Goal: Task Accomplishment & Management: Use online tool/utility

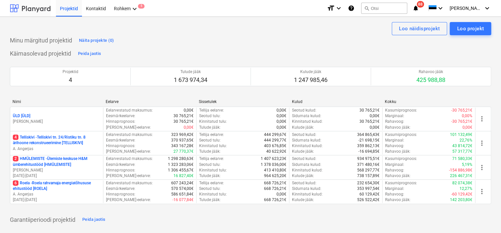
click at [34, 8] on div at bounding box center [30, 8] width 41 height 16
click at [124, 9] on div "Rohkem keyboard_arrow_down 5" at bounding box center [126, 8] width 33 height 17
click at [121, 48] on div "Postkast 5" at bounding box center [123, 47] width 32 height 6
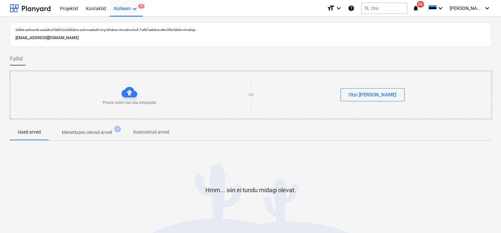
click at [97, 37] on p "[EMAIL_ADDRESS][DOMAIN_NAME]" at bounding box center [250, 38] width 470 height 7
copy p "[EMAIL_ADDRESS][DOMAIN_NAME]"
click at [93, 10] on div "Kontaktid" at bounding box center [96, 8] width 28 height 17
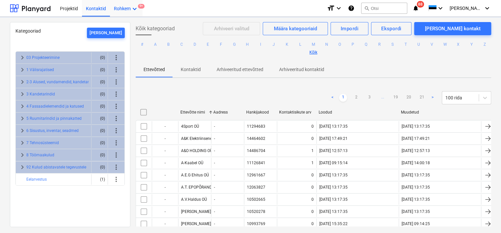
click at [126, 11] on div "Rohkem keyboard_arrow_down 9+" at bounding box center [126, 8] width 33 height 17
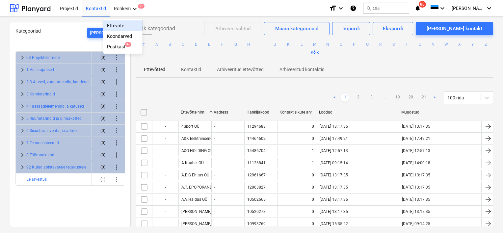
click at [121, 8] on div at bounding box center [251, 116] width 503 height 233
click at [121, 8] on div "Rohkem keyboard_arrow_down 9+" at bounding box center [126, 8] width 33 height 17
click at [121, 8] on div at bounding box center [251, 116] width 503 height 233
click at [121, 10] on div "Rohkem keyboard_arrow_down 9+" at bounding box center [126, 8] width 33 height 17
click at [124, 46] on div "Postkast 9+" at bounding box center [123, 47] width 32 height 6
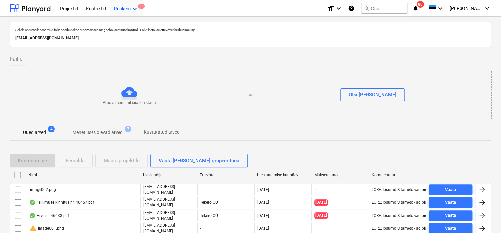
scroll to position [22, 0]
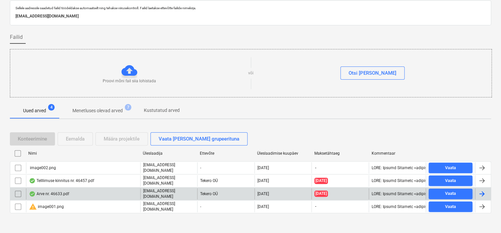
click at [74, 191] on div "Arve nr. 46633.pdf" at bounding box center [83, 193] width 114 height 11
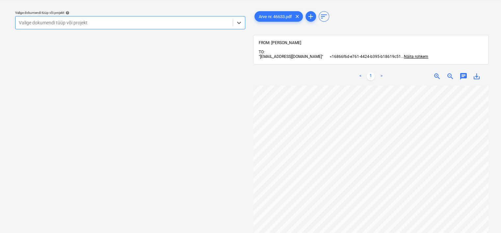
click at [140, 18] on div "Valige dokumendi tüüp või projekt" at bounding box center [123, 22] width 217 height 9
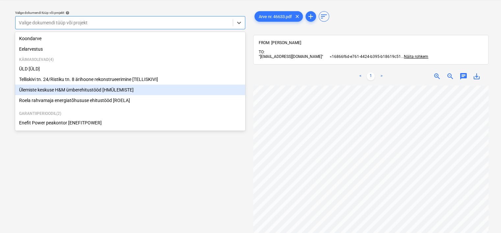
click at [102, 90] on div "Ülemiste keskuse H&M ümberehitustööd [HMÜLEMISTE]" at bounding box center [130, 90] width 230 height 11
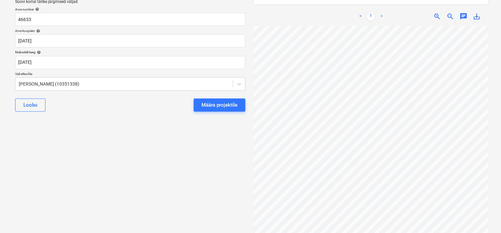
scroll to position [77, 0]
click at [215, 103] on div "Määra projektile" at bounding box center [219, 104] width 36 height 9
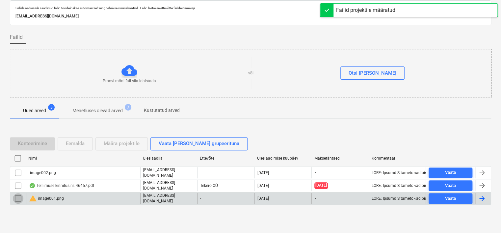
click at [17, 197] on input "checkbox" at bounding box center [18, 198] width 11 height 11
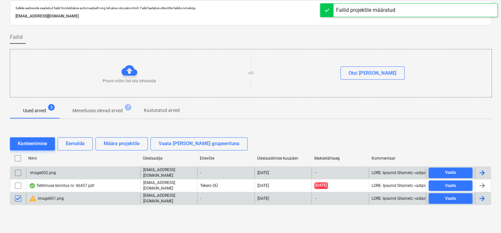
click at [18, 174] on input "checkbox" at bounding box center [18, 172] width 11 height 11
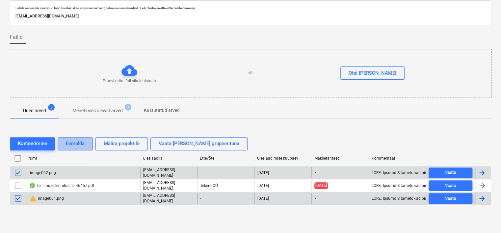
click at [76, 147] on div "Eemalda" at bounding box center [75, 143] width 19 height 9
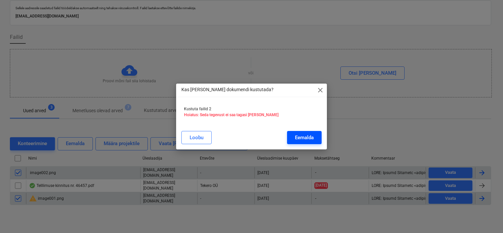
click at [300, 135] on div "Eemalda" at bounding box center [304, 137] width 19 height 9
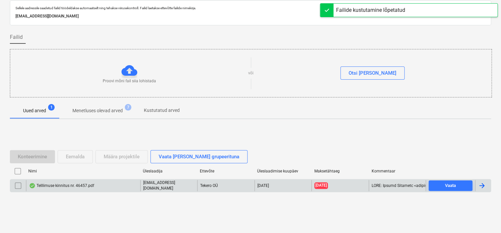
click at [18, 187] on input "checkbox" at bounding box center [18, 185] width 11 height 11
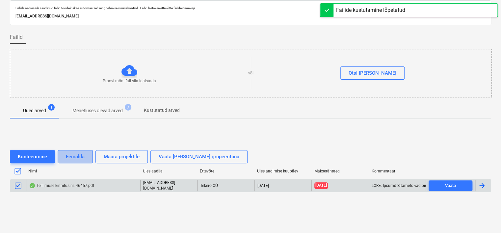
click at [82, 154] on div "Eemalda" at bounding box center [75, 156] width 19 height 9
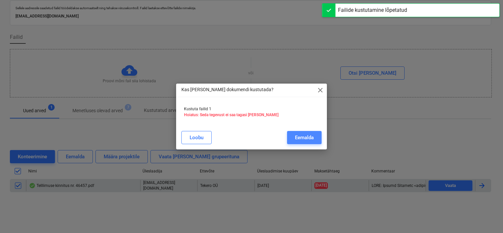
click at [309, 136] on div "Eemalda" at bounding box center [304, 137] width 19 height 9
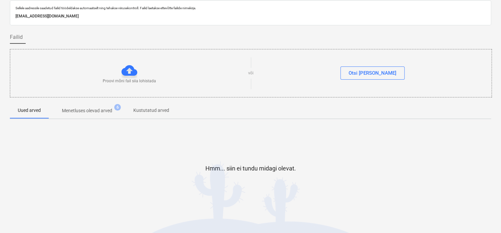
scroll to position [0, 0]
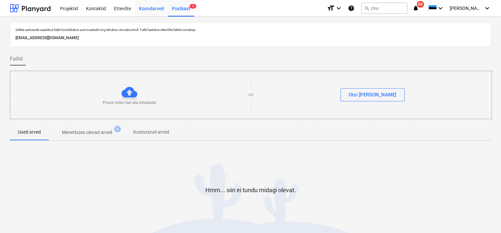
click at [143, 8] on div "Koondarved" at bounding box center [151, 8] width 33 height 17
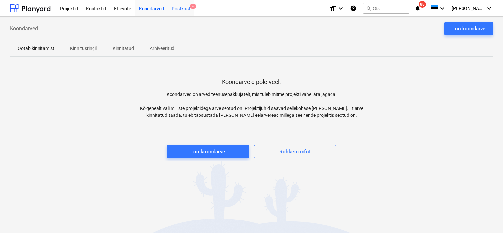
click at [177, 8] on div "Postkast 6" at bounding box center [181, 8] width 26 height 17
